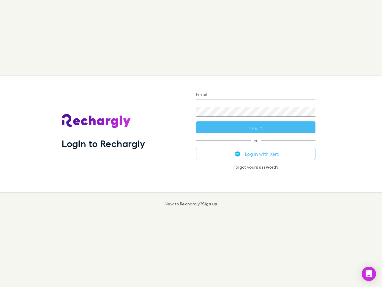
click at [191, 143] on div "Login to Rechargly" at bounding box center [124, 134] width 134 height 116
click at [256, 95] on input "Email" at bounding box center [255, 95] width 119 height 10
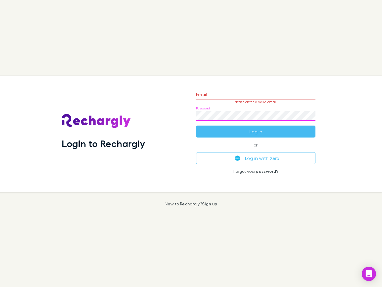
click at [256, 127] on form "Email Please enter a valid email. Password Log in" at bounding box center [255, 111] width 119 height 52
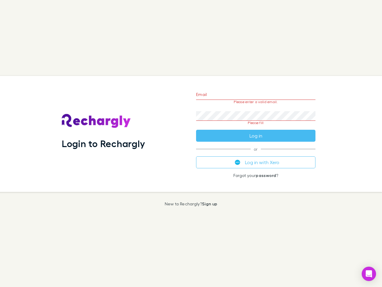
click at [256, 154] on div "Email Please enter a valid email. Password Please fill Log in or Log in with Xe…" at bounding box center [255, 134] width 129 height 116
click at [369, 274] on icon "Open Intercom Messenger" at bounding box center [369, 273] width 6 height 7
